Goal: Use online tool/utility: Utilize a website feature to perform a specific function

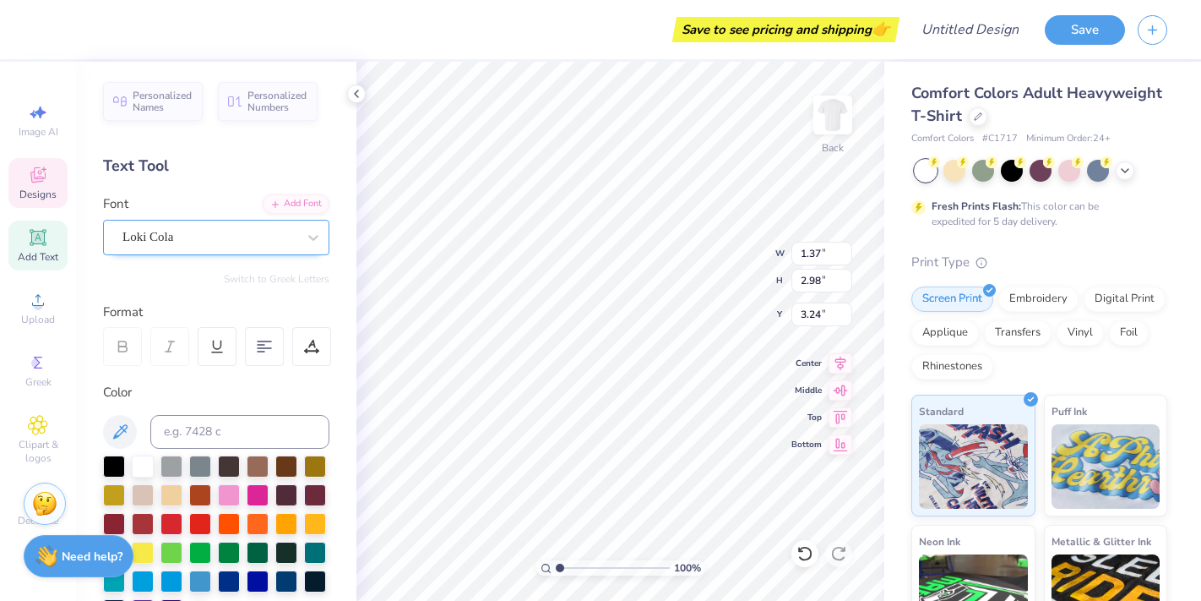
type input "2.46"
type input "1.66"
type input "3.62"
type input "2.52"
type input "2.48"
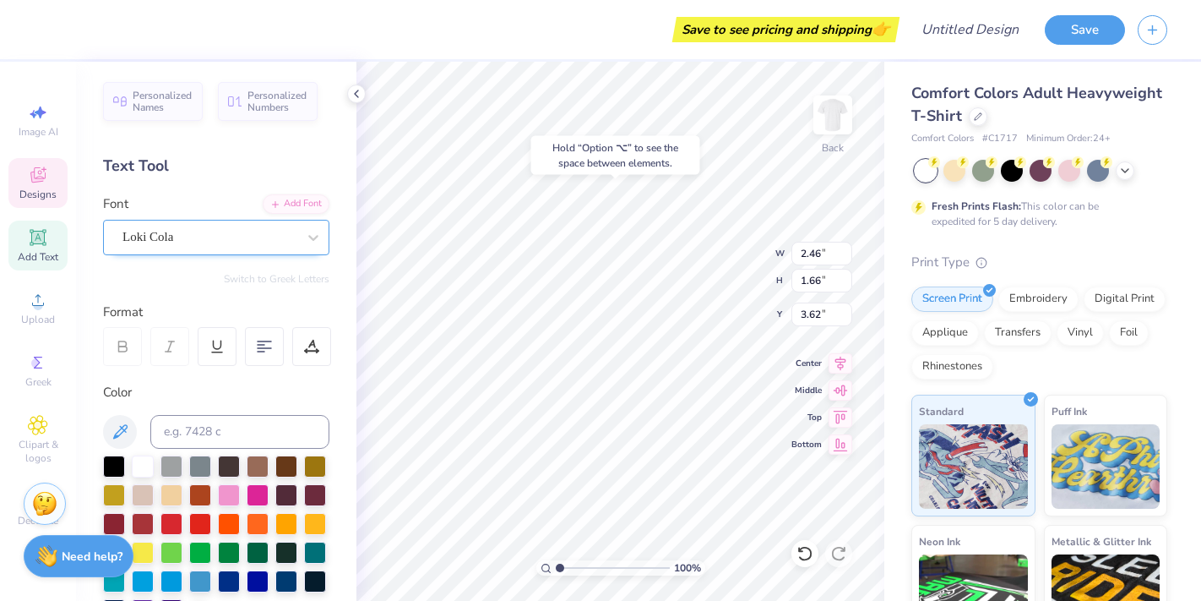
type input "3.00"
type textarea "D"
type textarea "G"
type input "2.46"
type input "1.66"
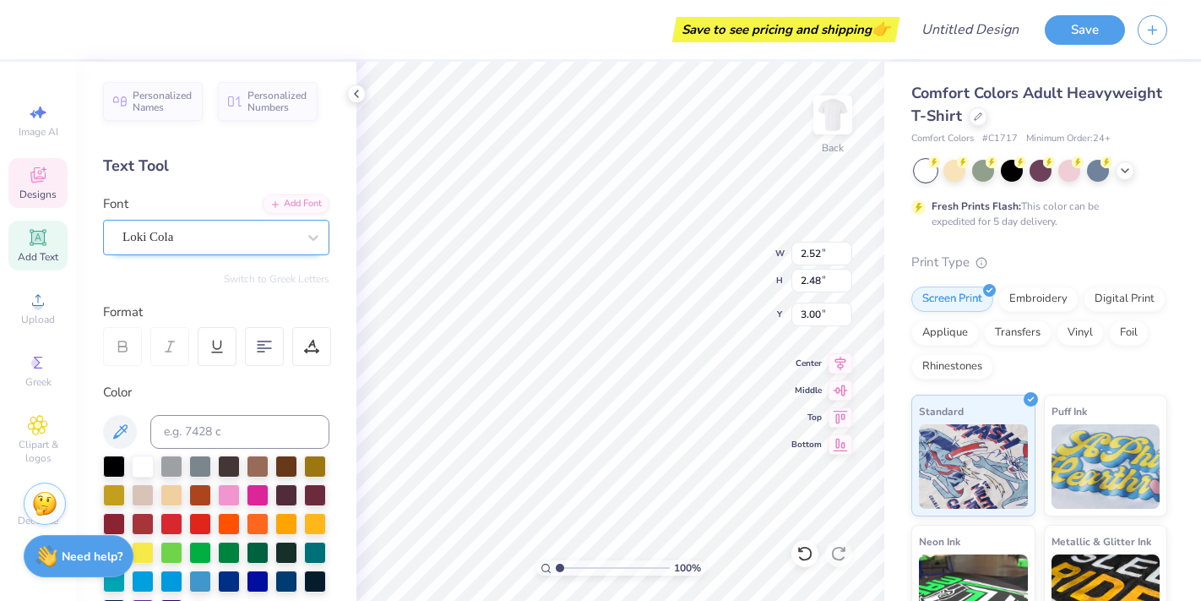
type input "3.62"
type textarea "reek"
type input "1.75"
type input "0.37"
type input "3.09"
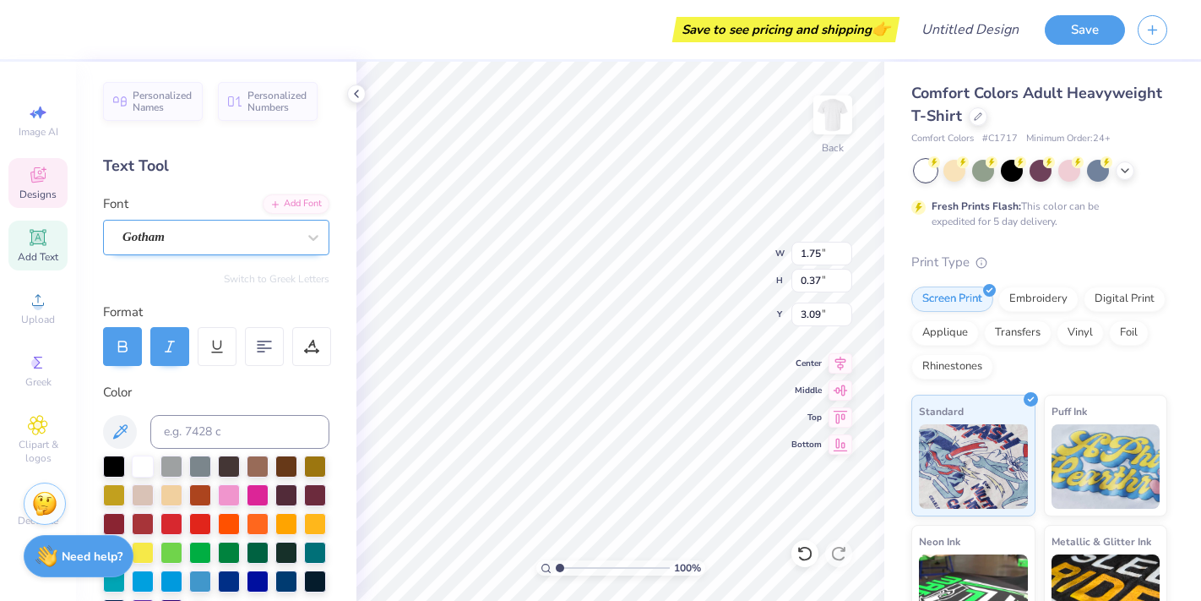
type input "2.87"
type input "1.41"
type input "3.86"
type input "1.37"
type input "2.98"
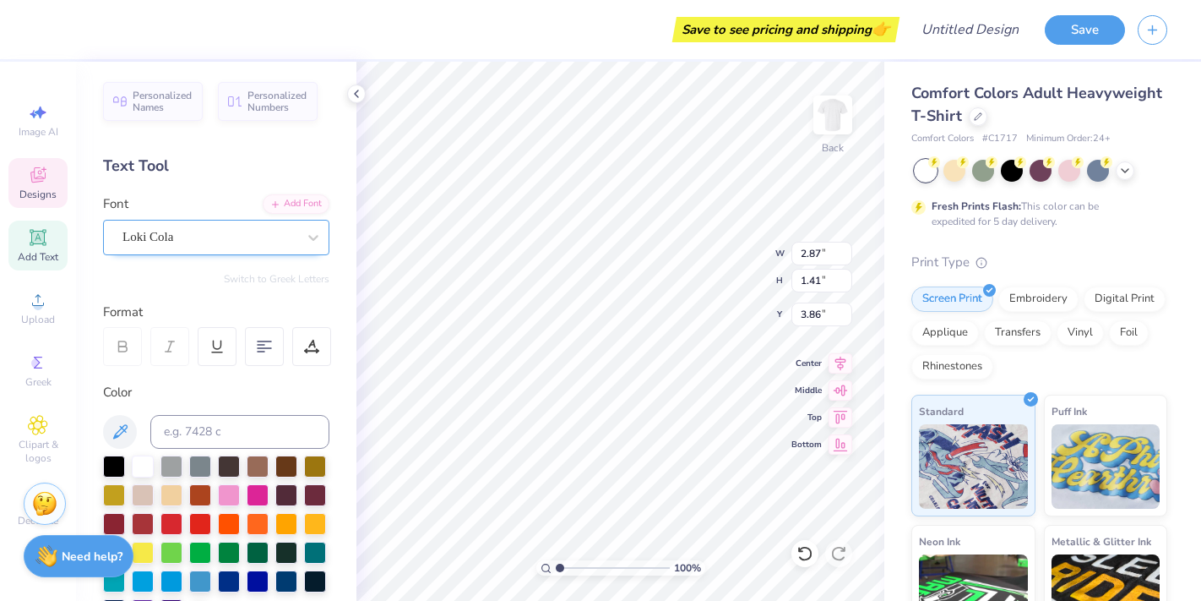
type input "3.24"
type textarea "W"
type input "1.91"
type input "1.47"
type input "3.81"
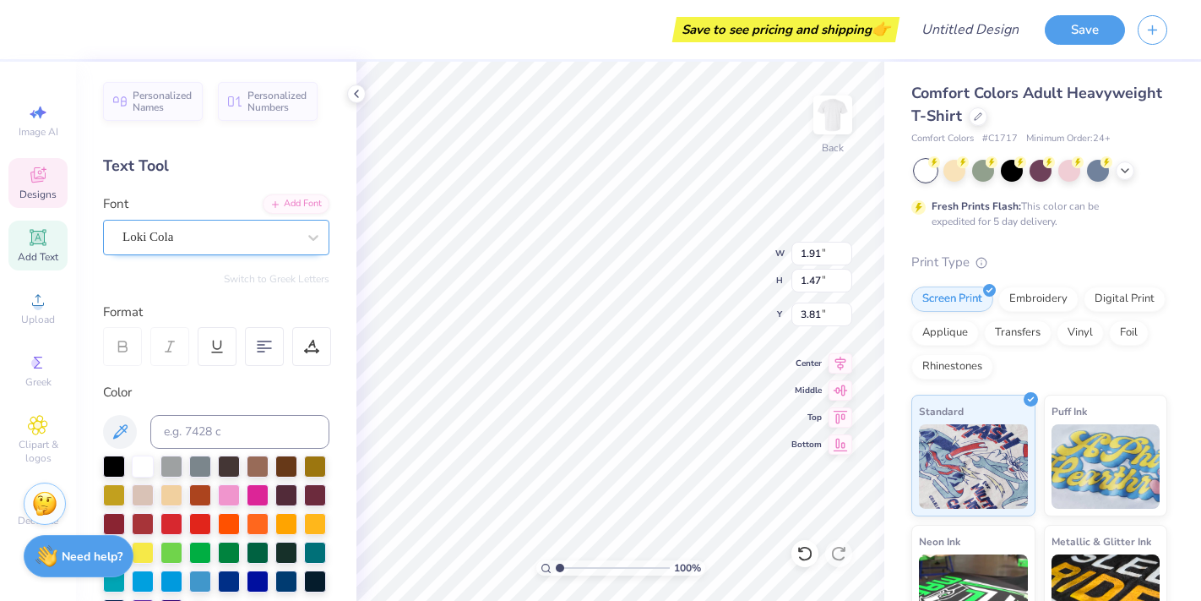
type textarea "eek"
type input "2.22"
type input "2.42"
type input "3.33"
type input "3.47"
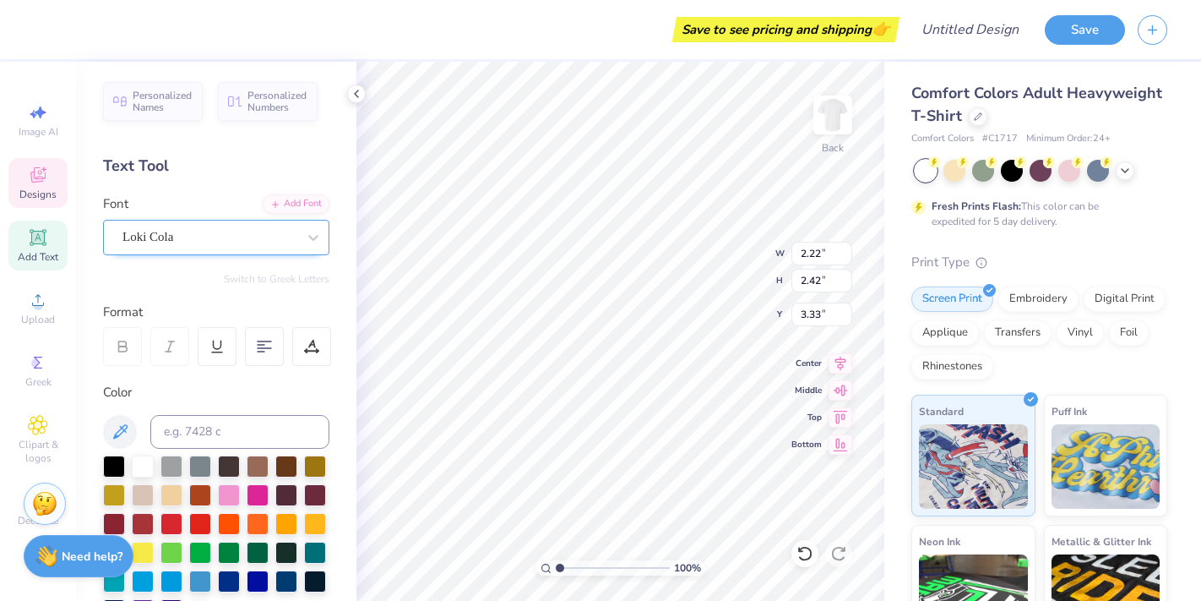
type input "2.28"
type input "3.50"
type input "2.87"
type input "1.41"
type input "3.93"
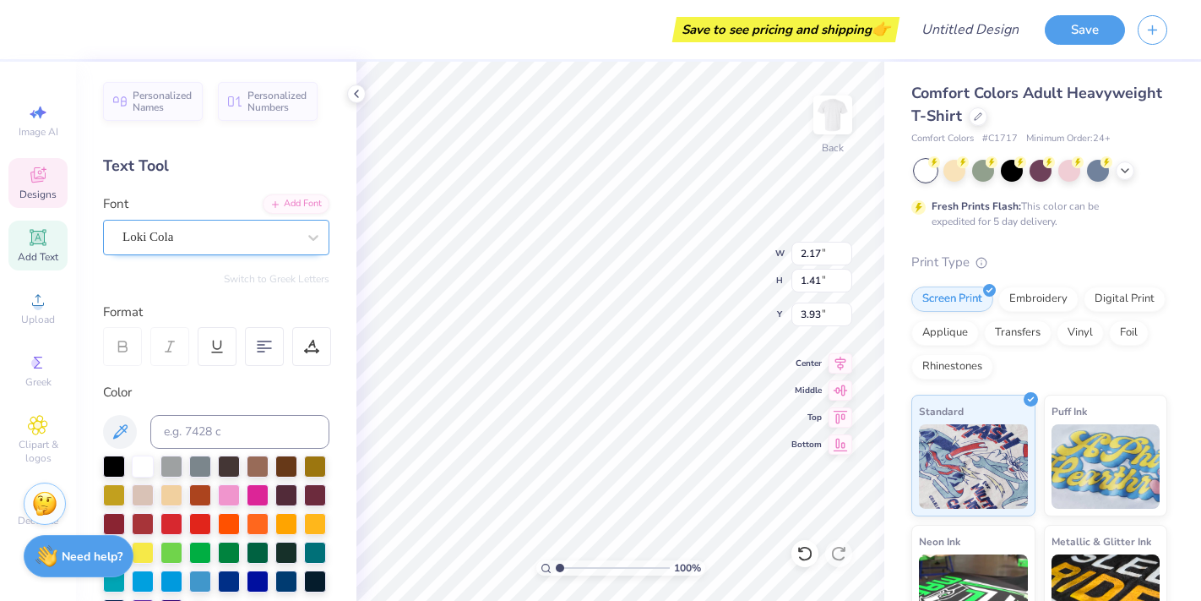
type input "3.47"
type input "2.28"
type input "3.50"
type input "2.22"
type input "2.42"
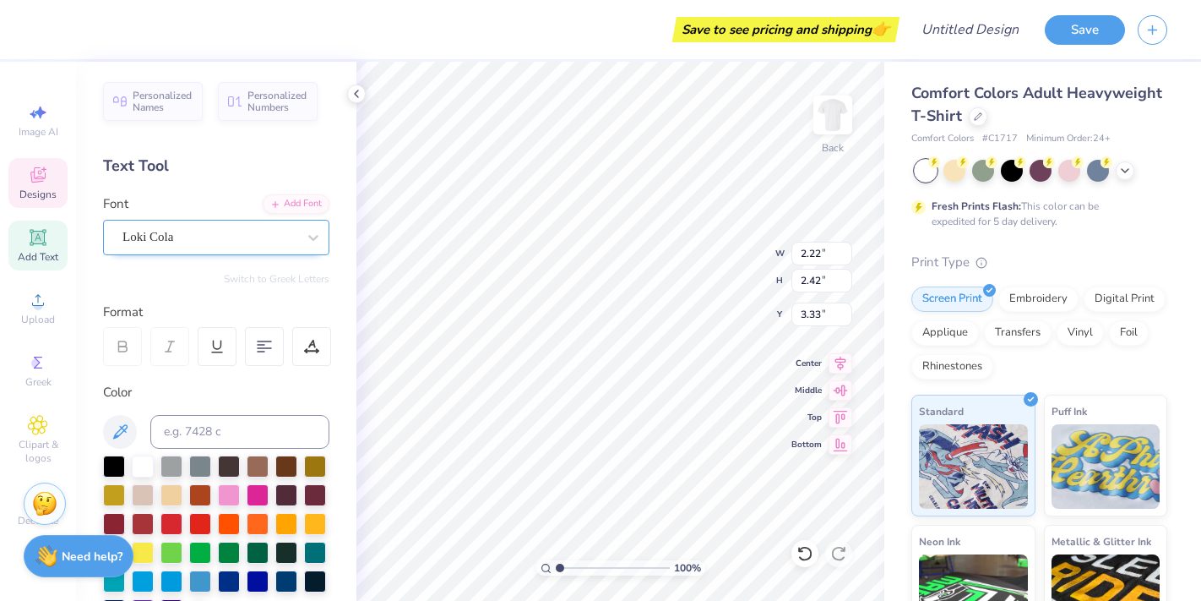
type input "3.43"
type input "2.87"
type input "1.41"
type input "3.93"
type textarea "B"
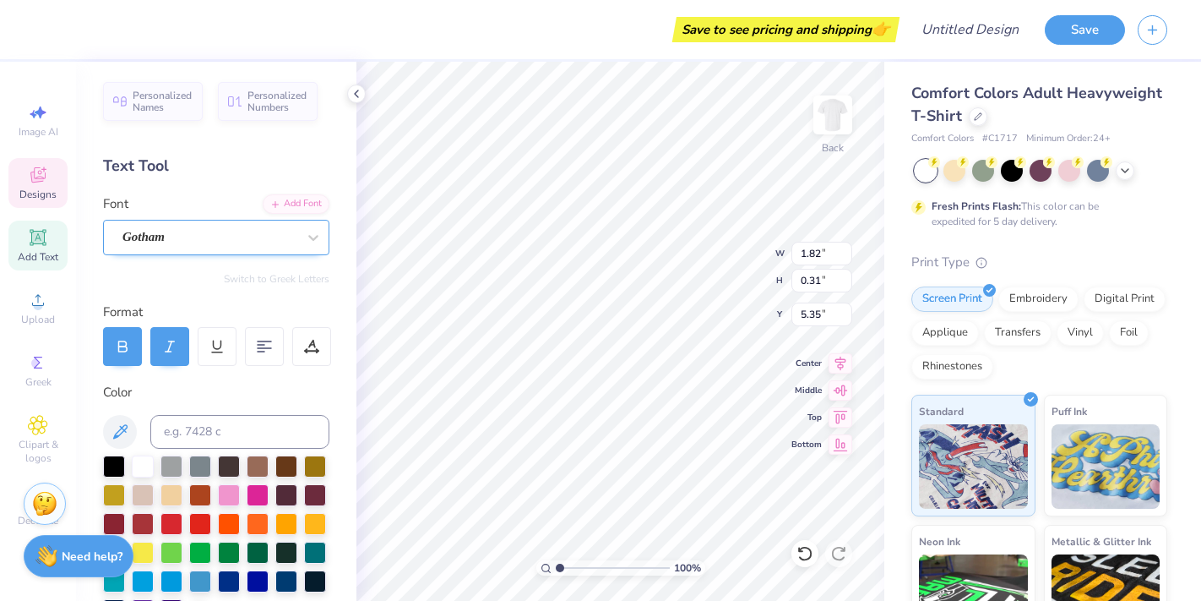
type textarea "k"
type textarea "KENYON COLLEGE"
type input "1.09"
type input "5.47"
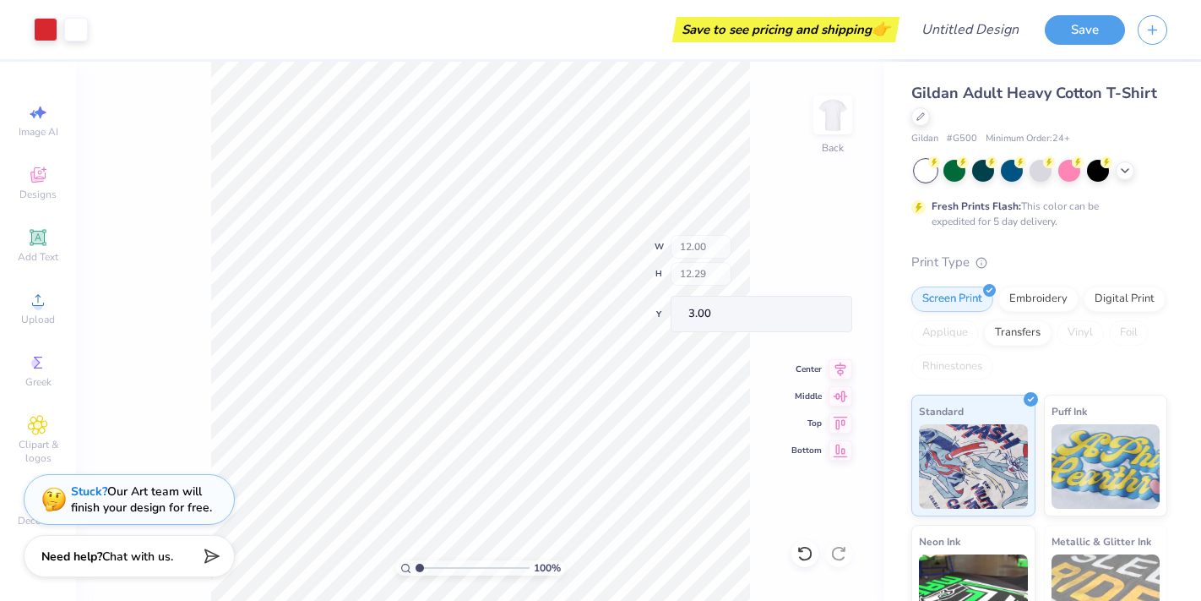
type input "9.12"
type input "6.62"
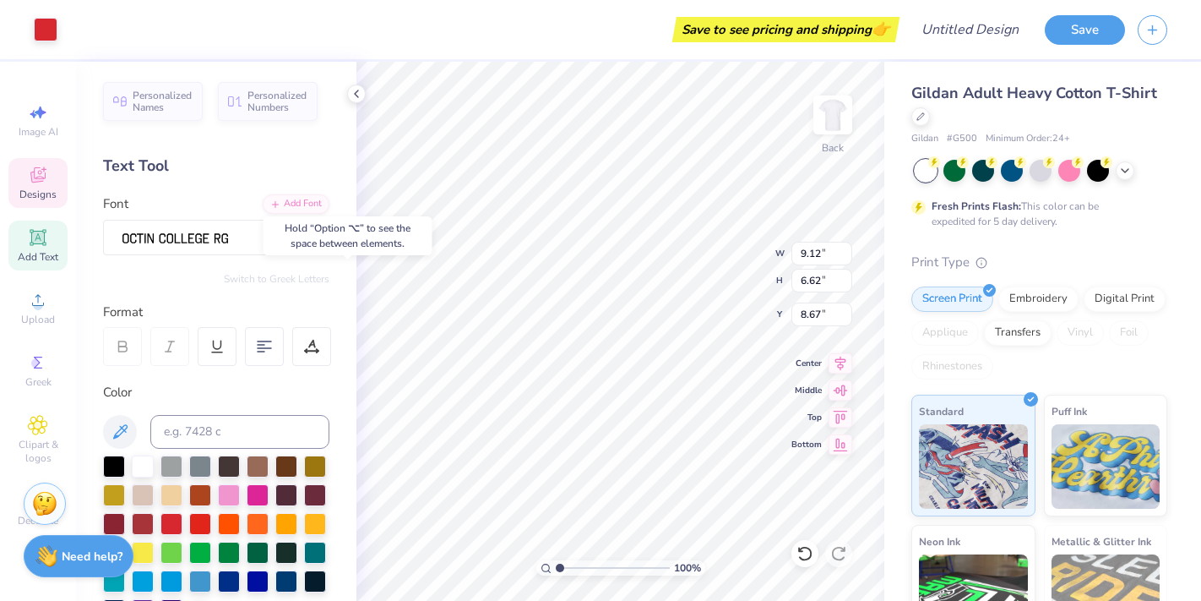
type input "8.89"
type textarea "25"
type input "4.33"
type input "1.00"
type input "7.89"
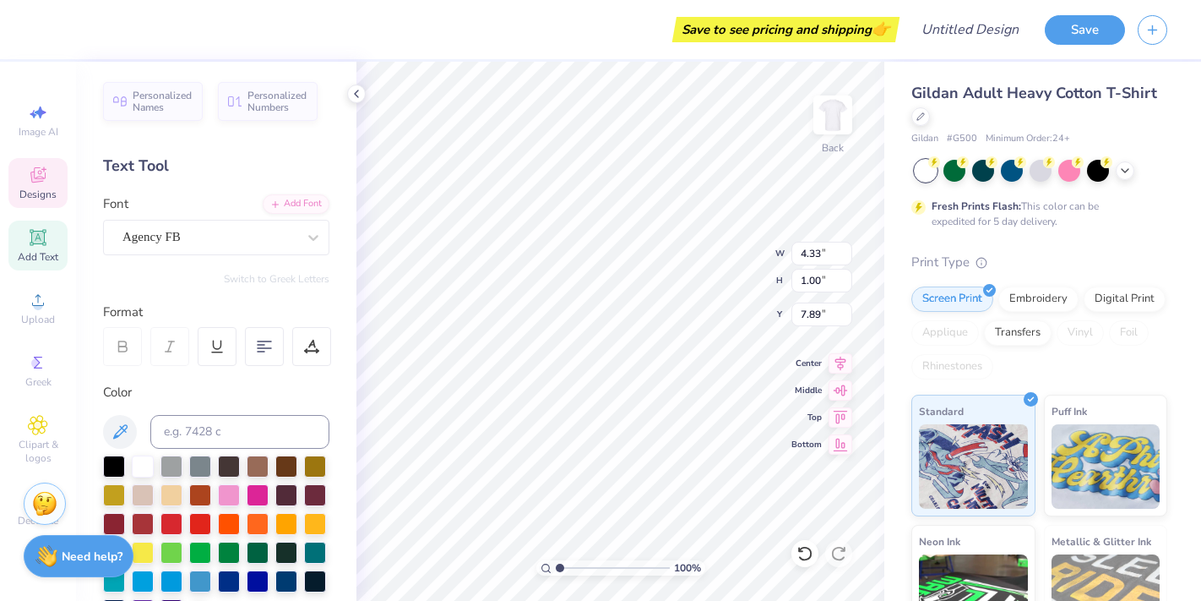
scroll to position [0, 5]
type textarea "[PERSON_NAME][GEOGRAPHIC_DATA]"
type input "12.00"
type input "3.19"
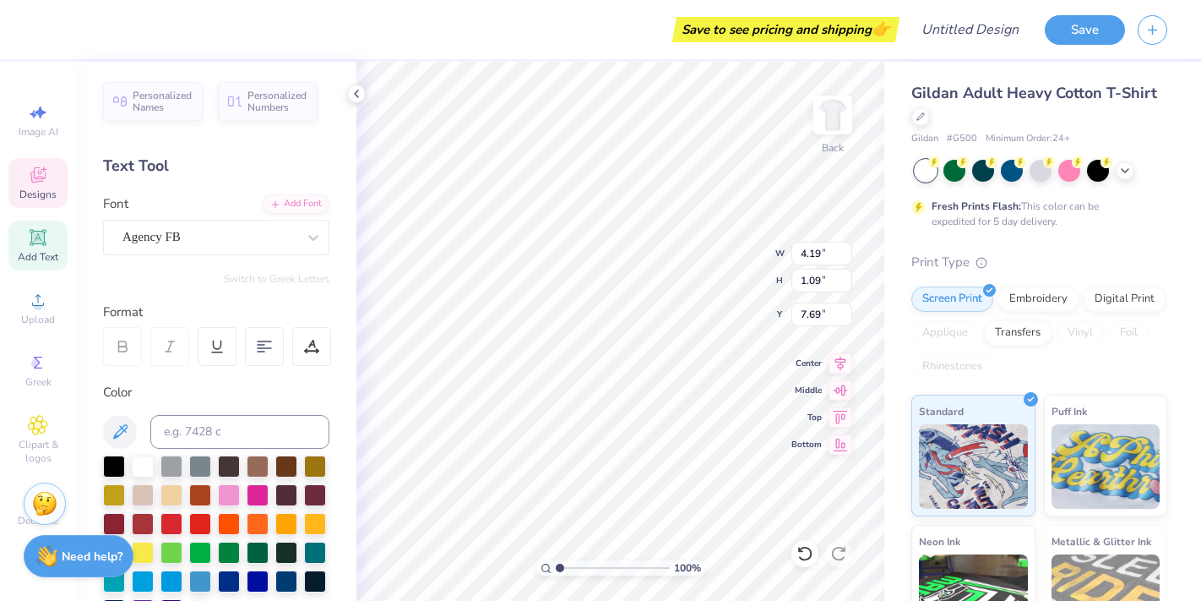
type input "3.00"
type textarea "S"
type textarea "GREEK WEEK"
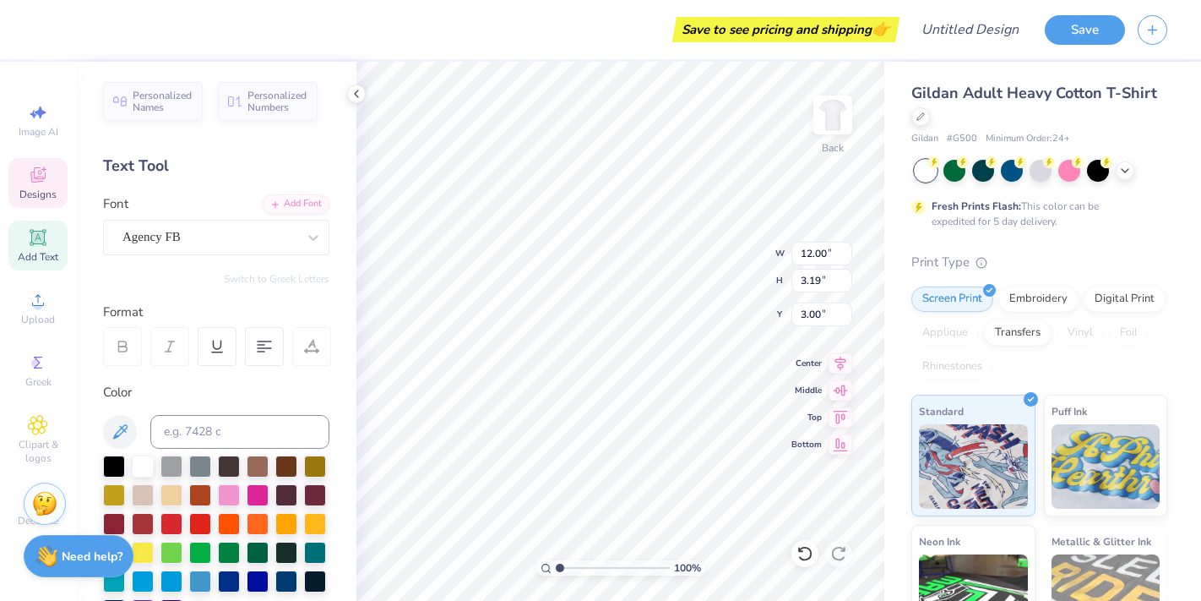
type input "10.59"
type input "1.64"
type input "6.05"
type textarea "P"
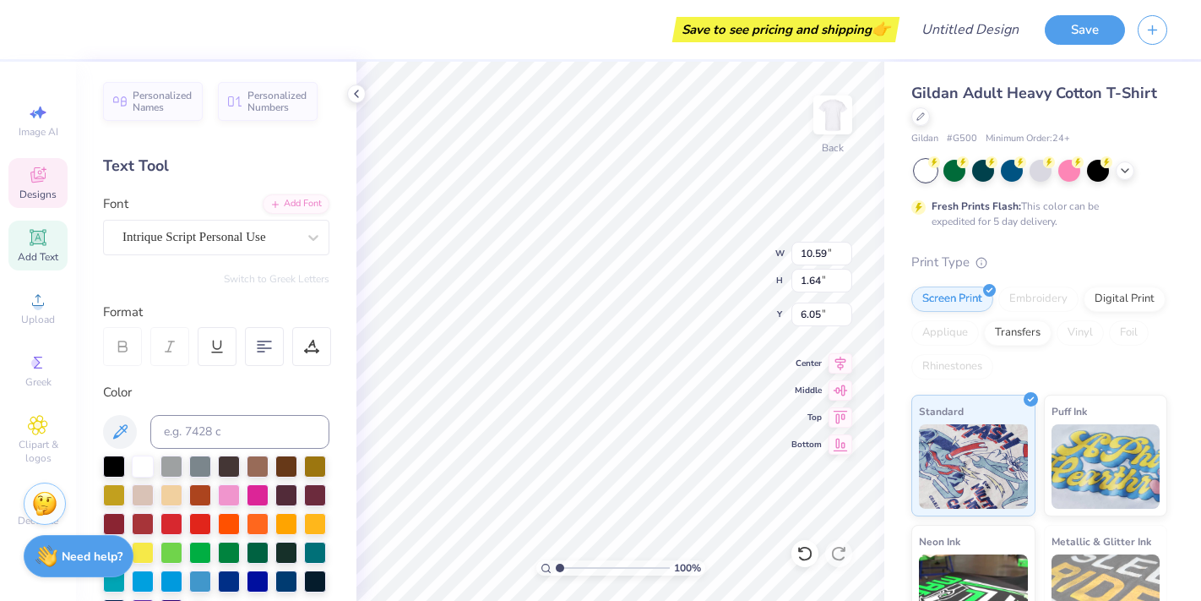
type textarea "[PERSON_NAME][GEOGRAPHIC_DATA]"
type input "7.73"
type textarea "K"
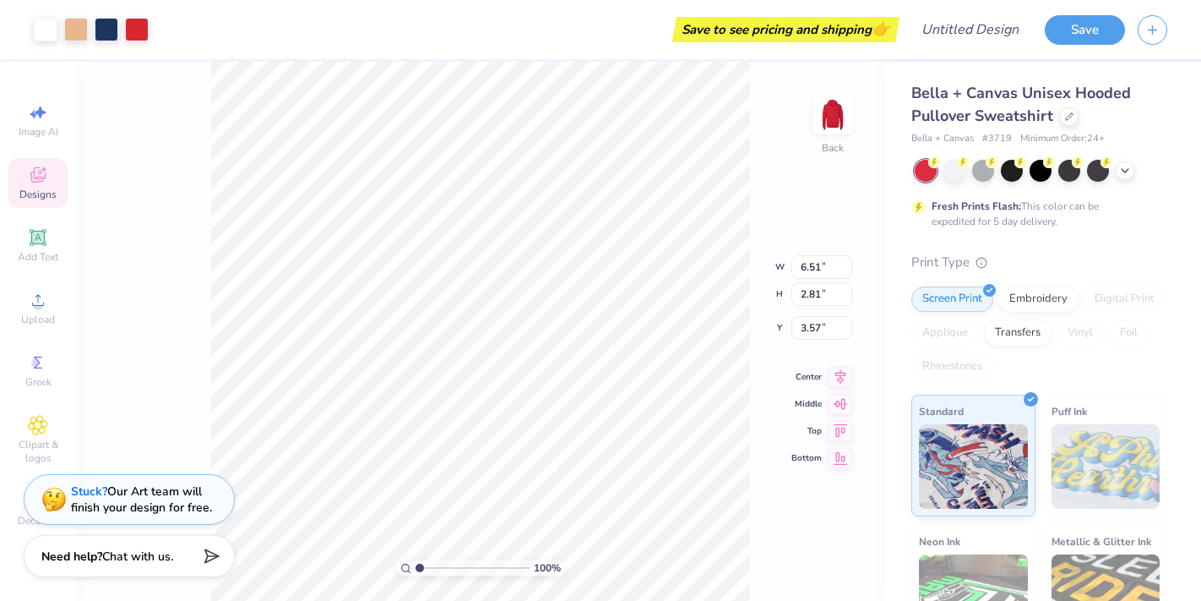
type input "3.58"
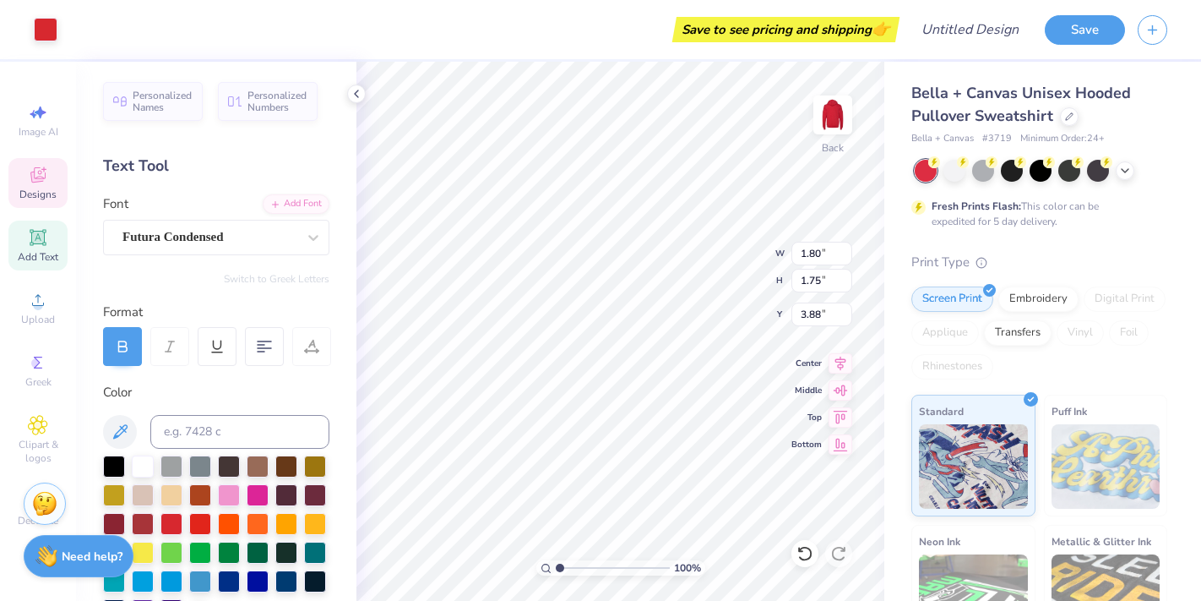
type input "3.88"
type textarea "GREEK"
type input "2.53"
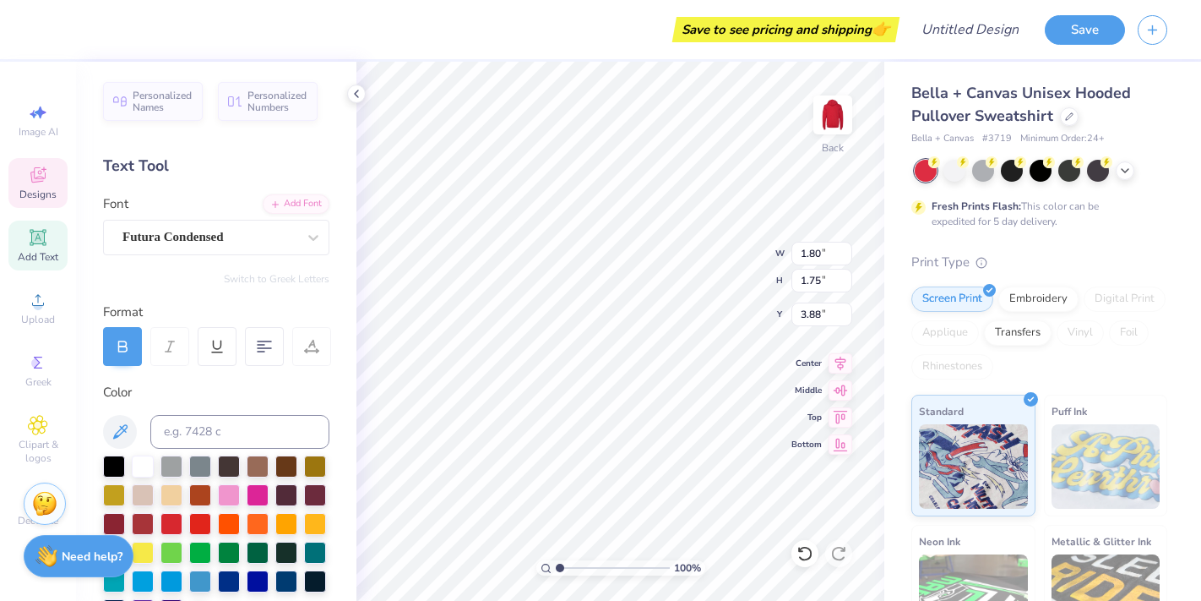
type input "1.39"
type input "4.77"
type textarea "WEEK"
type input "4.77"
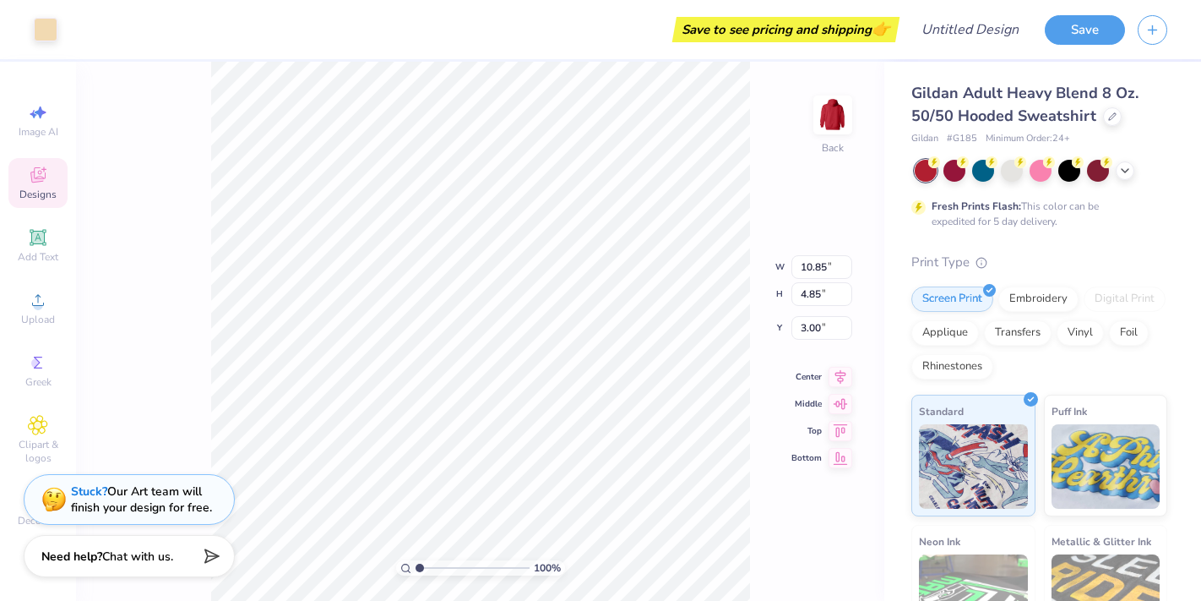
type input "10.71"
type input "1.84"
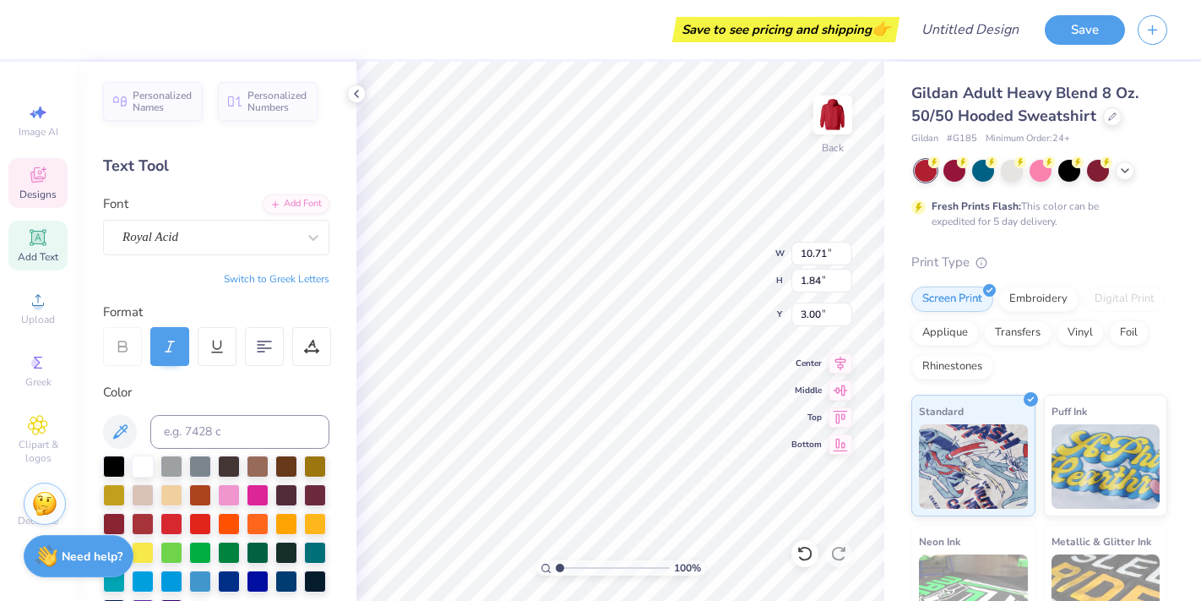
type textarea "S"
type textarea "Greek Week"
type input "7.53"
type input "1.35"
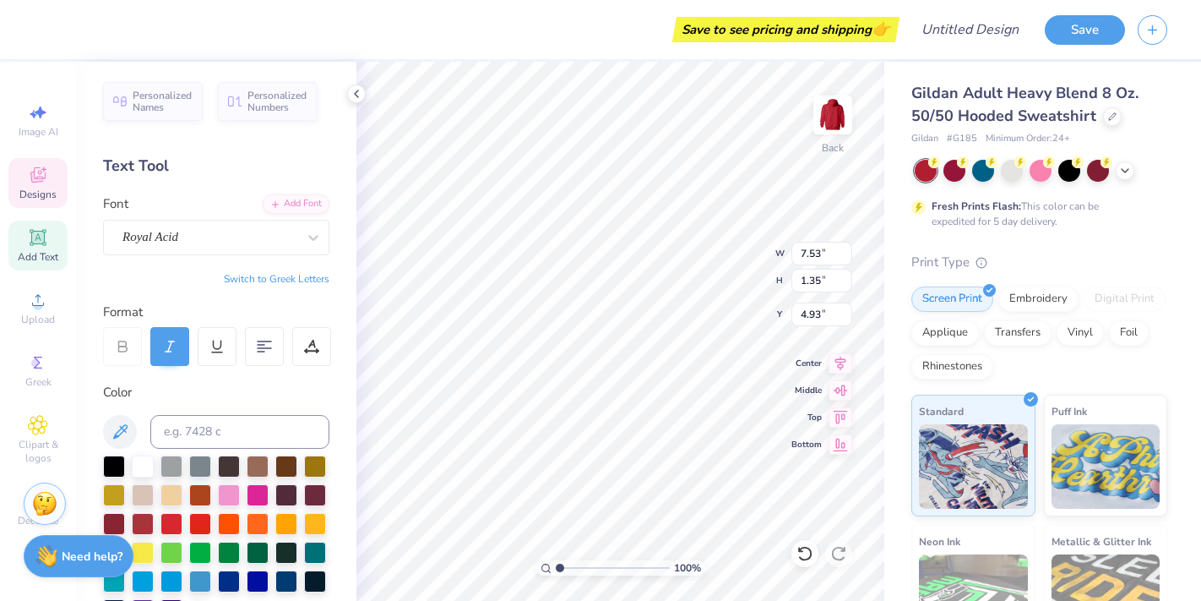
type input "4.99"
type textarea "M"
type textarea "[PERSON_NAME][GEOGRAPHIC_DATA]"
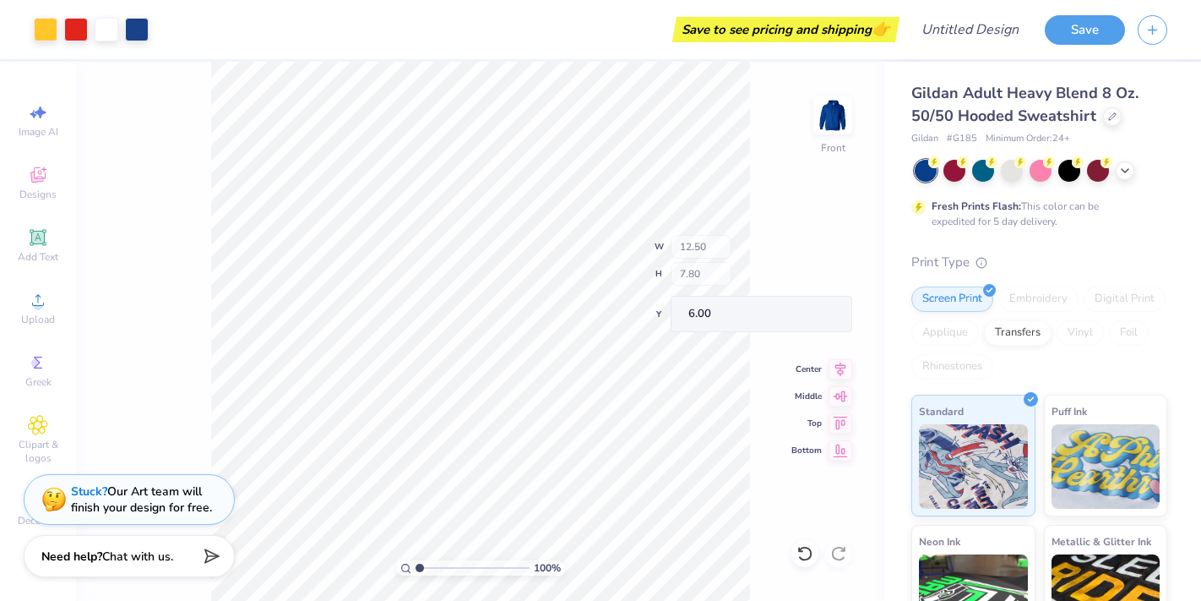
type input "2.13"
type input "8.30"
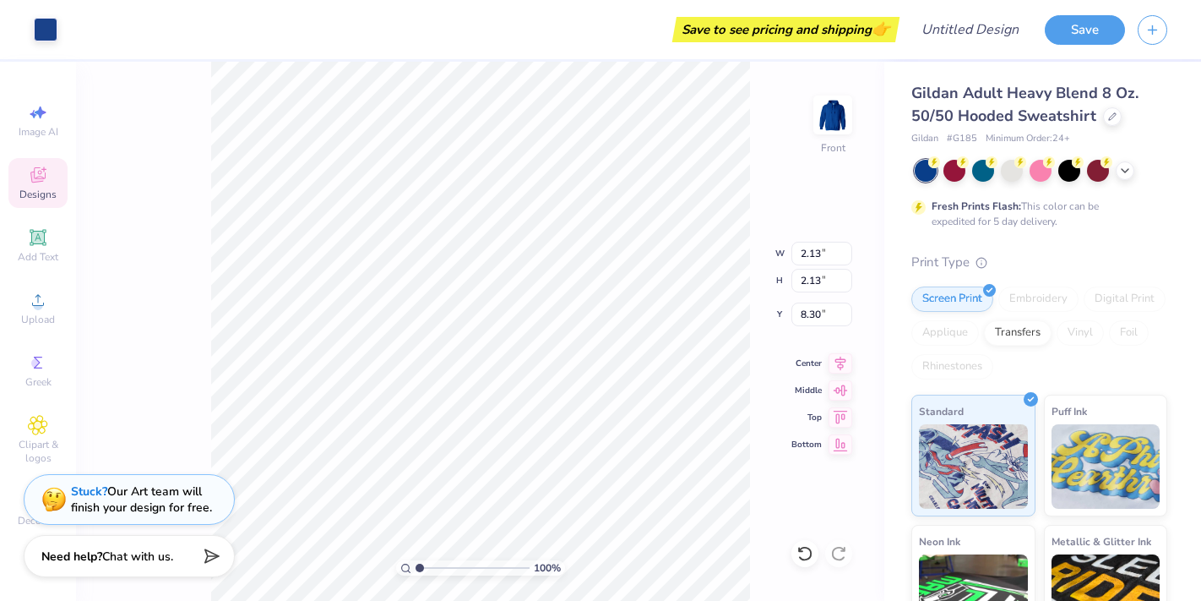
type input "6.45"
type input "3.00"
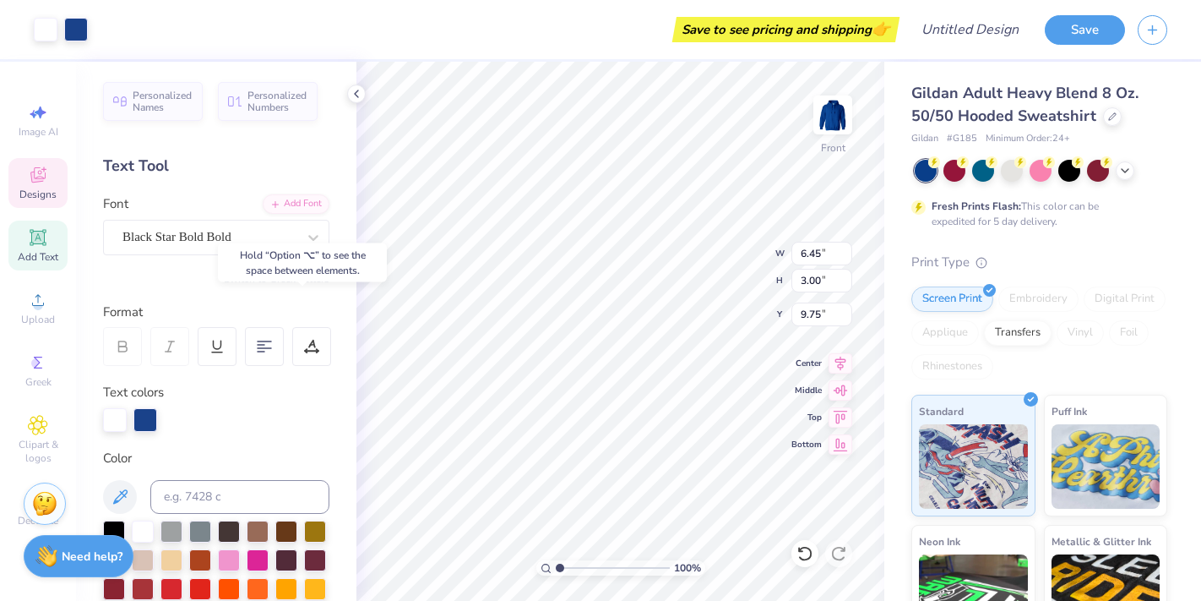
type input "9.71"
type input "1.62"
type input "8.57"
type input "0.59"
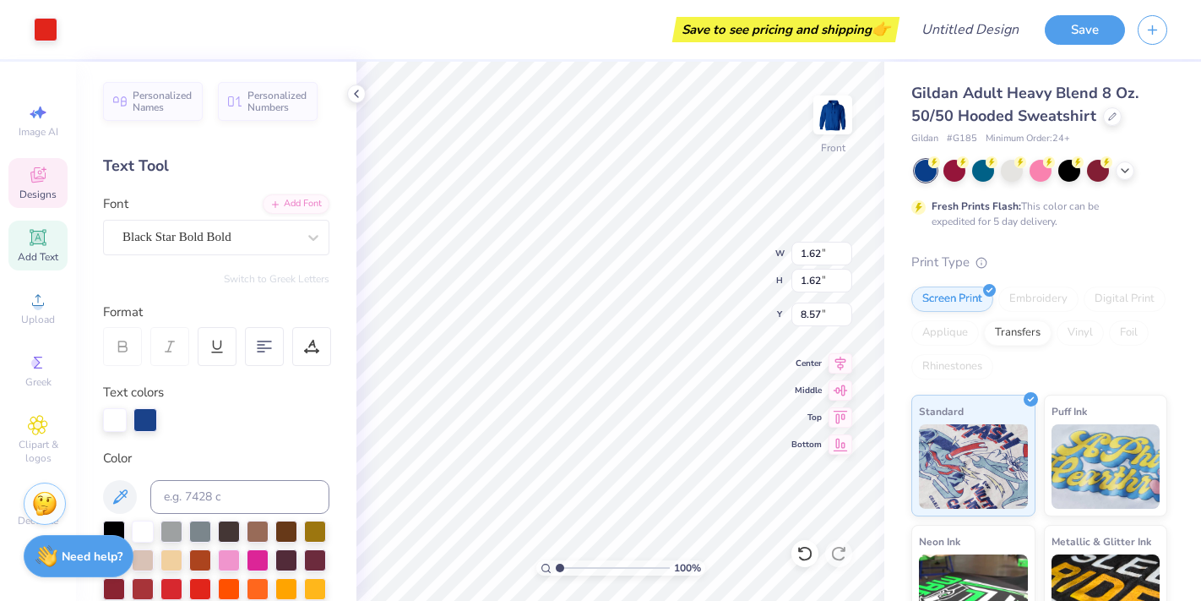
type input "0.89"
type input "8.92"
type input "2.13"
type input "8.31"
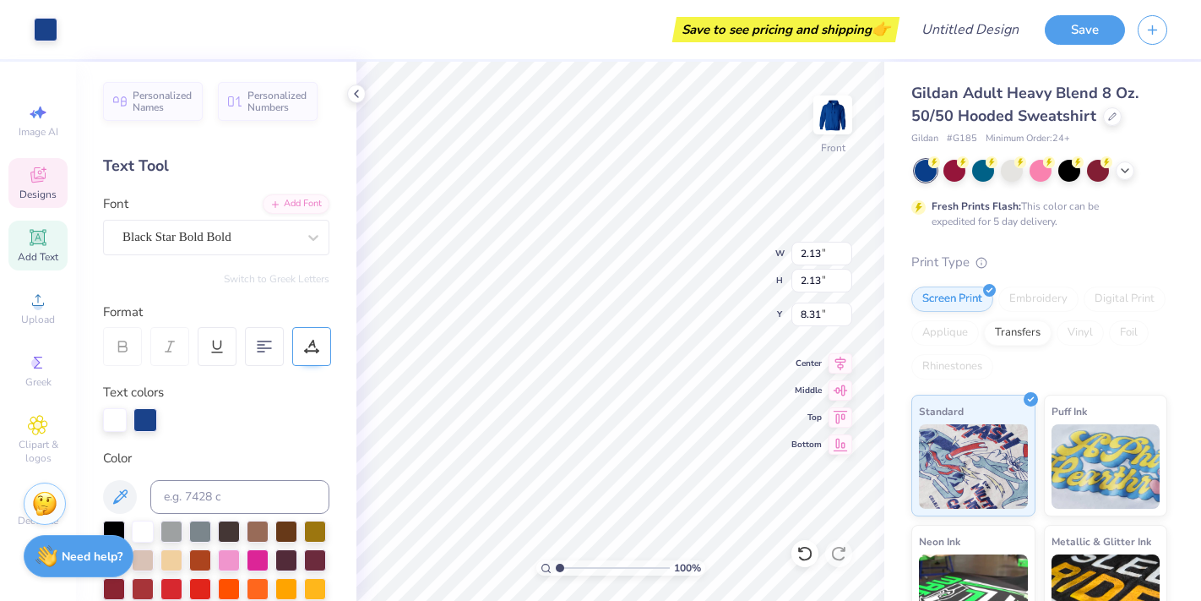
type input "6.45"
type input "3.00"
type input "9.71"
type input "0.70"
type input "0.89"
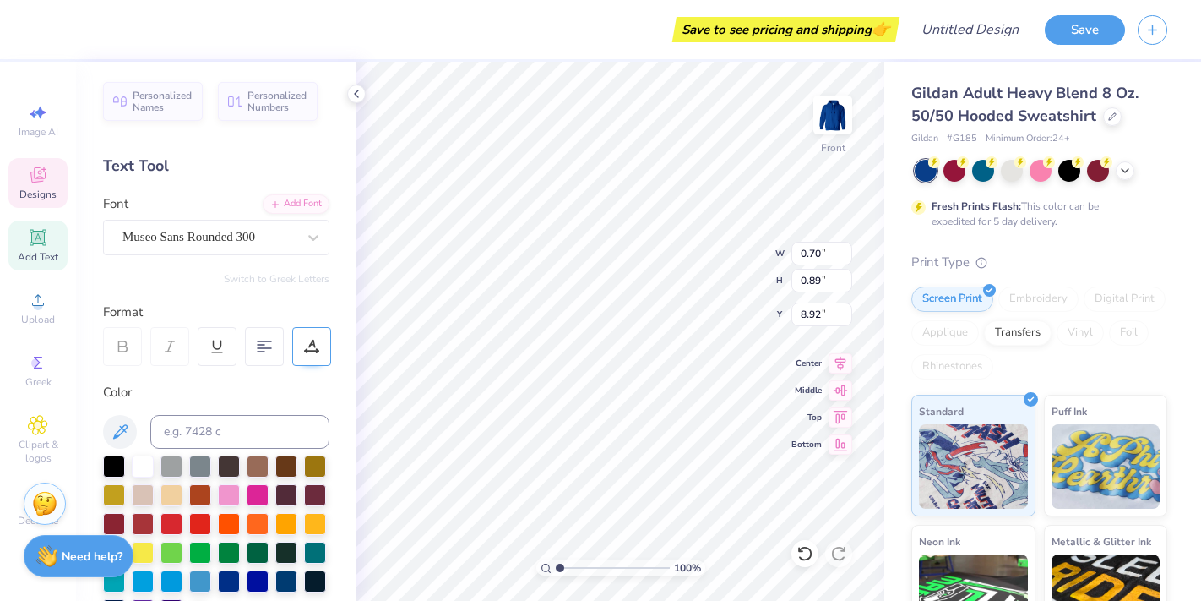
type input "8.82"
type input "6.45"
type input "3.00"
type input "9.71"
